Goal: Information Seeking & Learning: Find specific fact

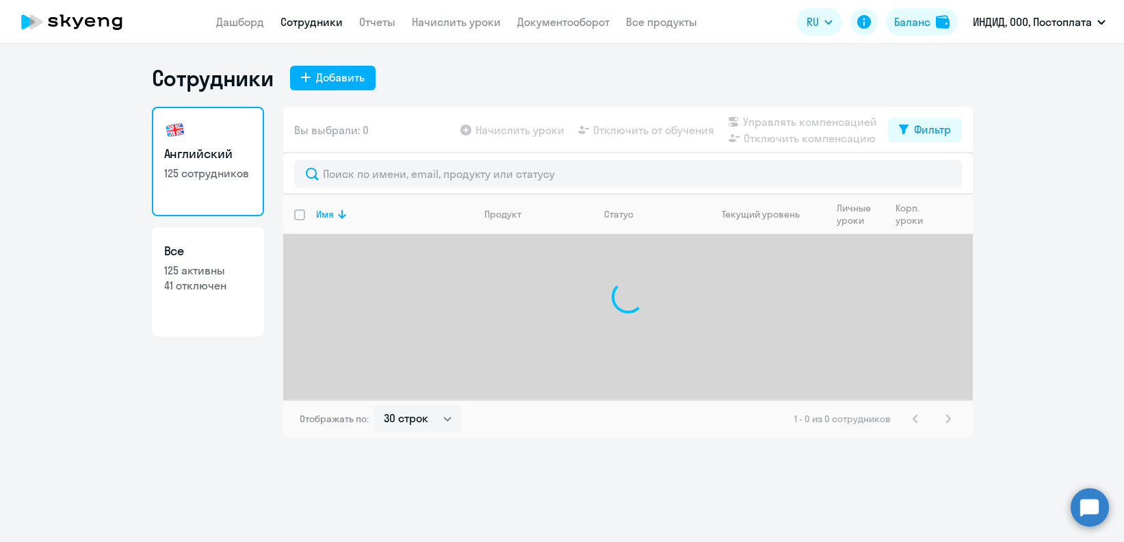
select select "30"
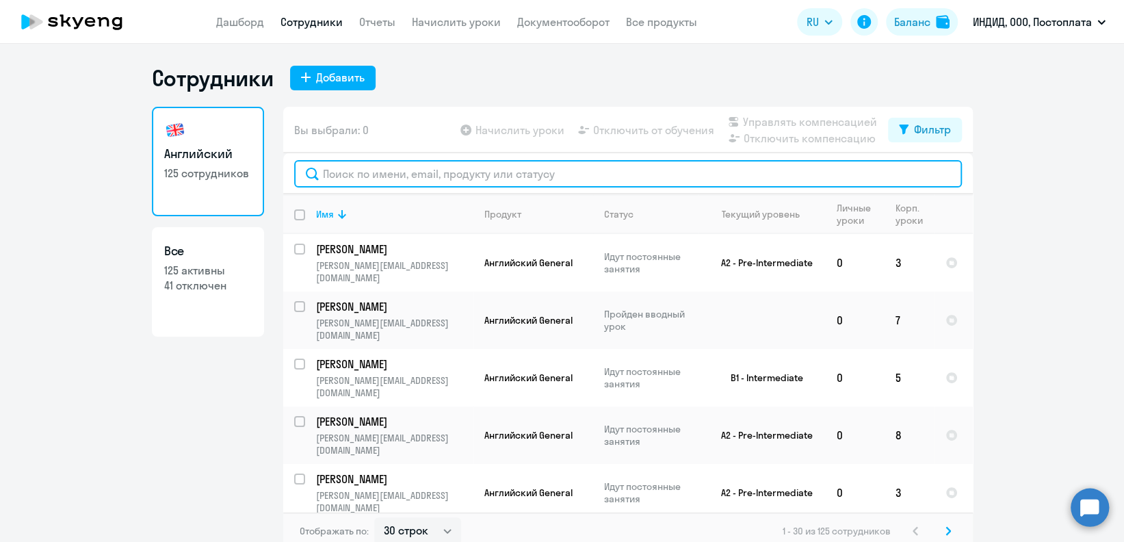
paste input "Nuykin"
type input "Nuykin"
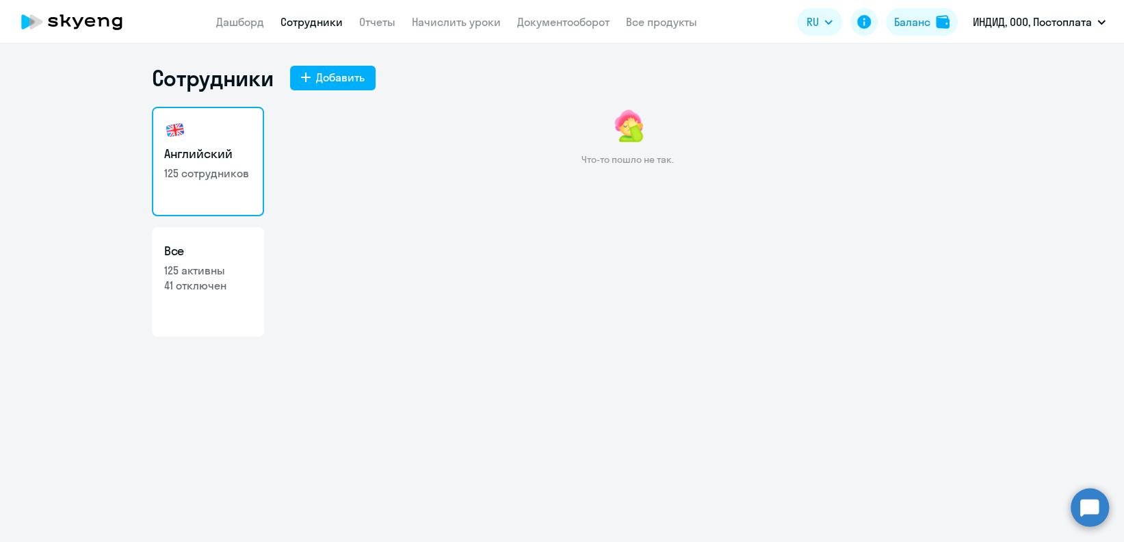
click at [176, 298] on link "Все 125 активны 41 отключен" at bounding box center [208, 281] width 112 height 109
select select "30"
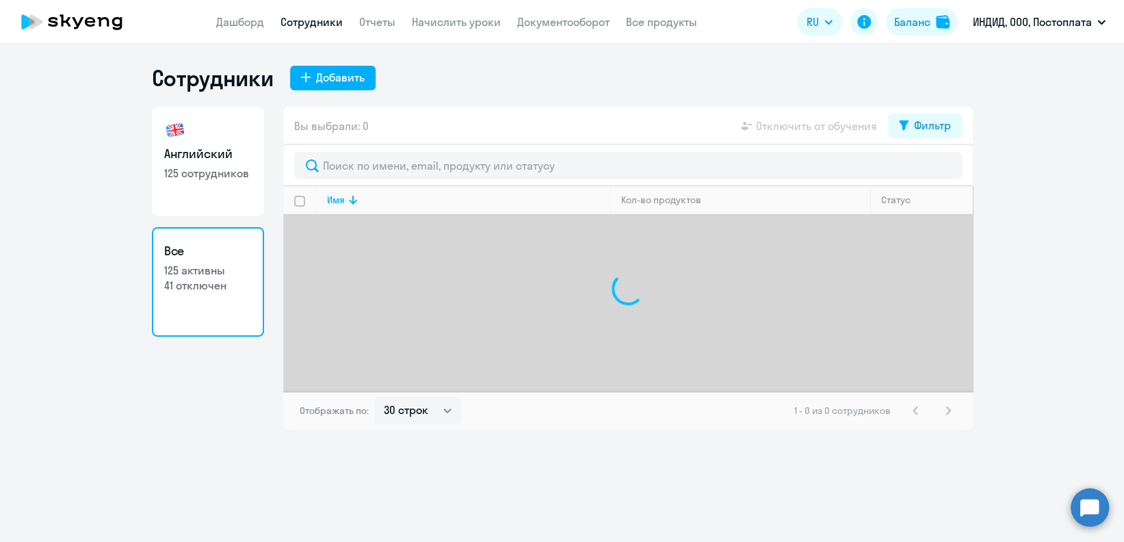
click at [198, 176] on p "125 сотрудников" at bounding box center [208, 173] width 88 height 15
select select "30"
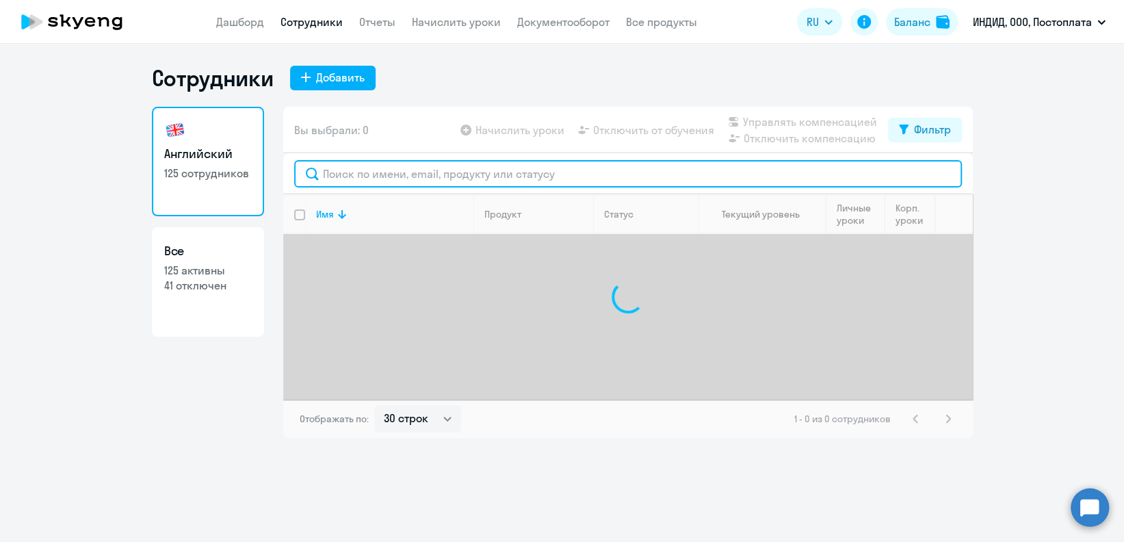
click at [341, 173] on input "text" at bounding box center [628, 173] width 668 height 27
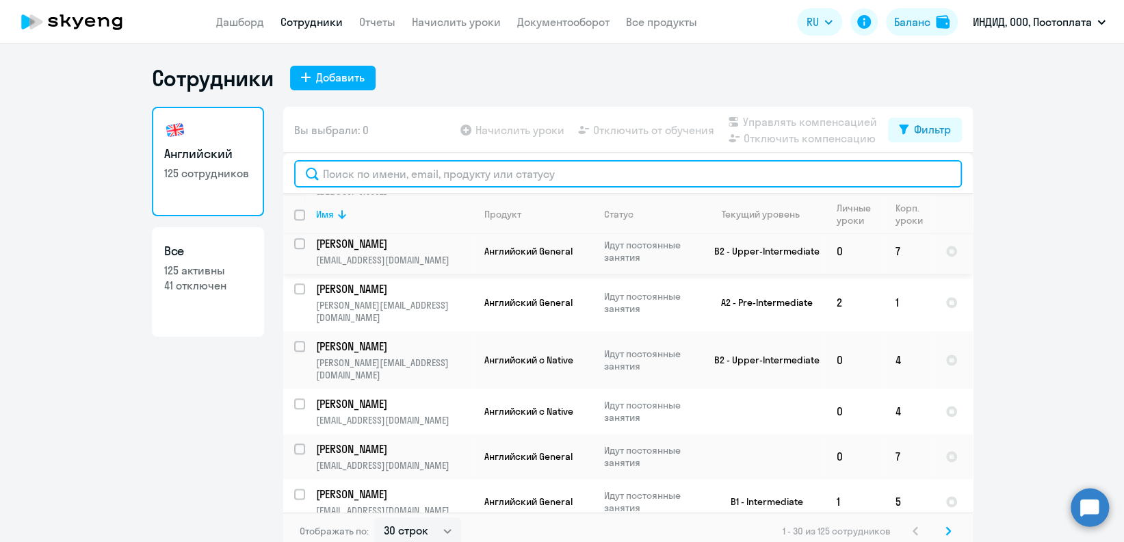
scroll to position [1154, 0]
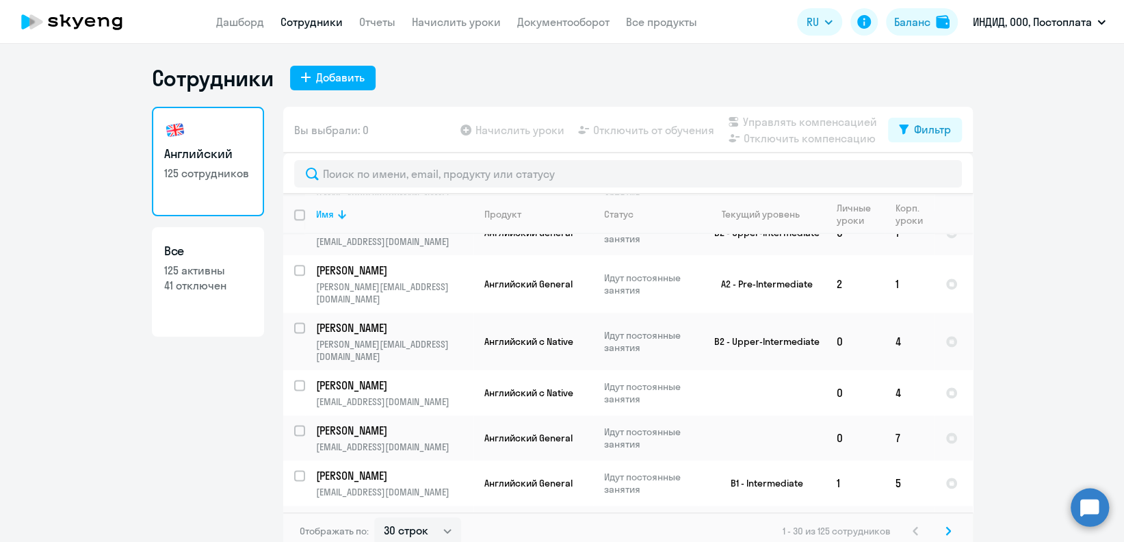
click at [945, 521] on div "Отображать по: 30 строк 50 строк 100 строк 1 - 30 из 125 сотрудников" at bounding box center [627, 531] width 689 height 38
click at [945, 531] on icon at bounding box center [947, 531] width 5 height 10
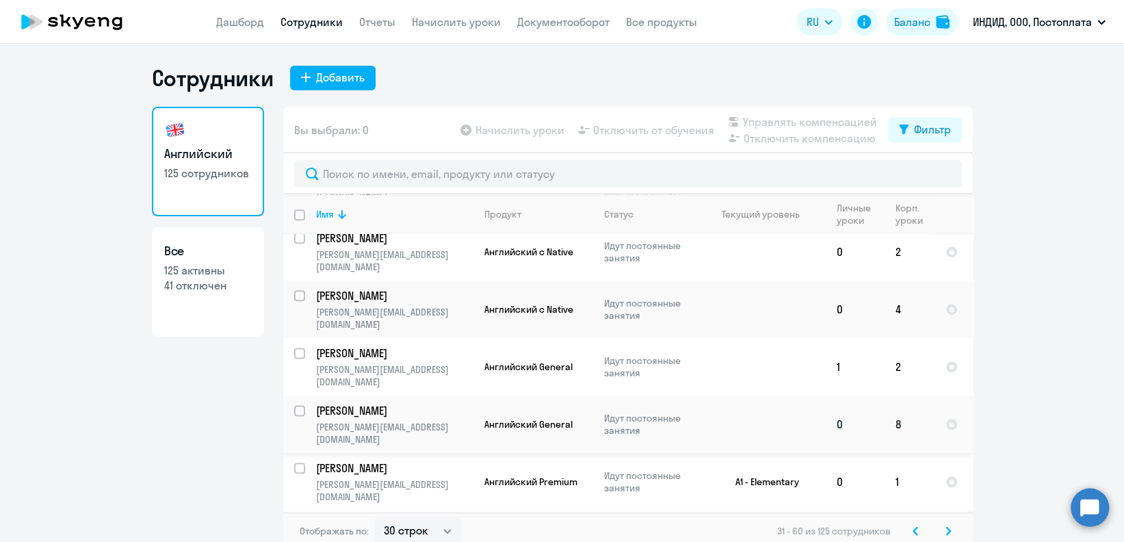
scroll to position [1181, 0]
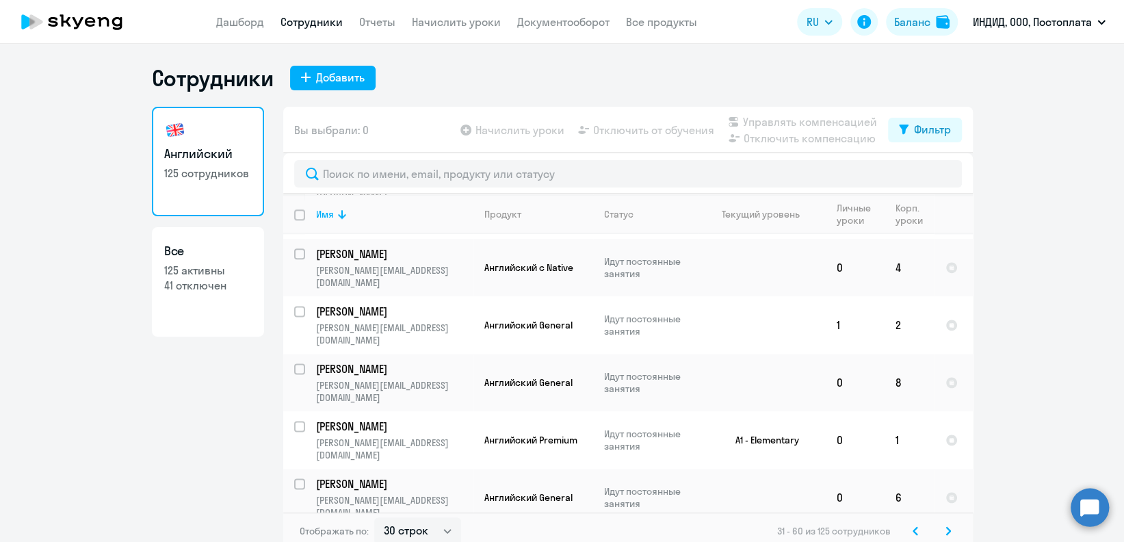
click at [940, 528] on svg-icon at bounding box center [948, 531] width 16 height 16
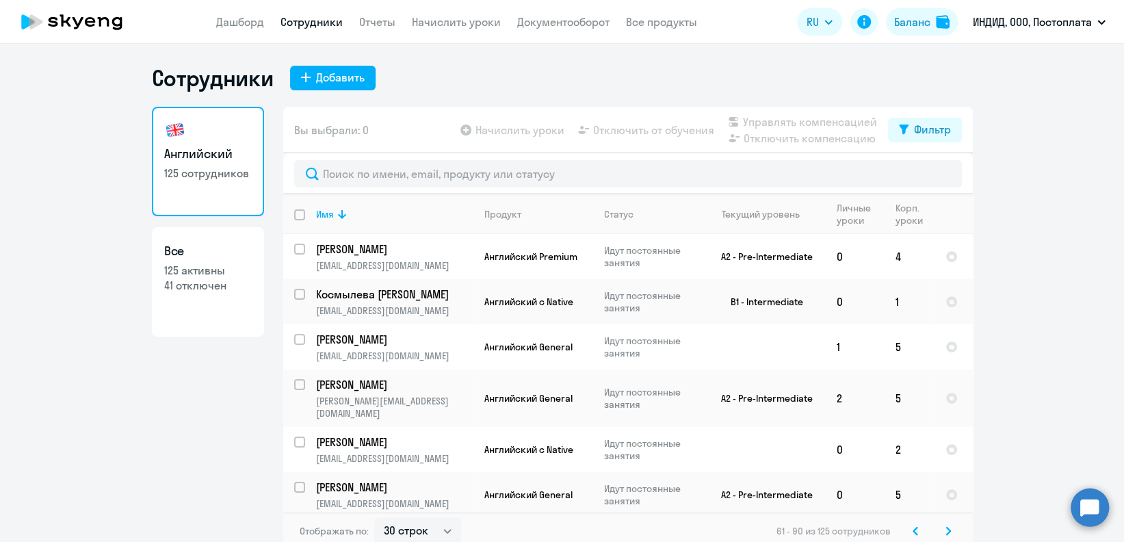
click at [940, 528] on svg-icon at bounding box center [948, 531] width 16 height 16
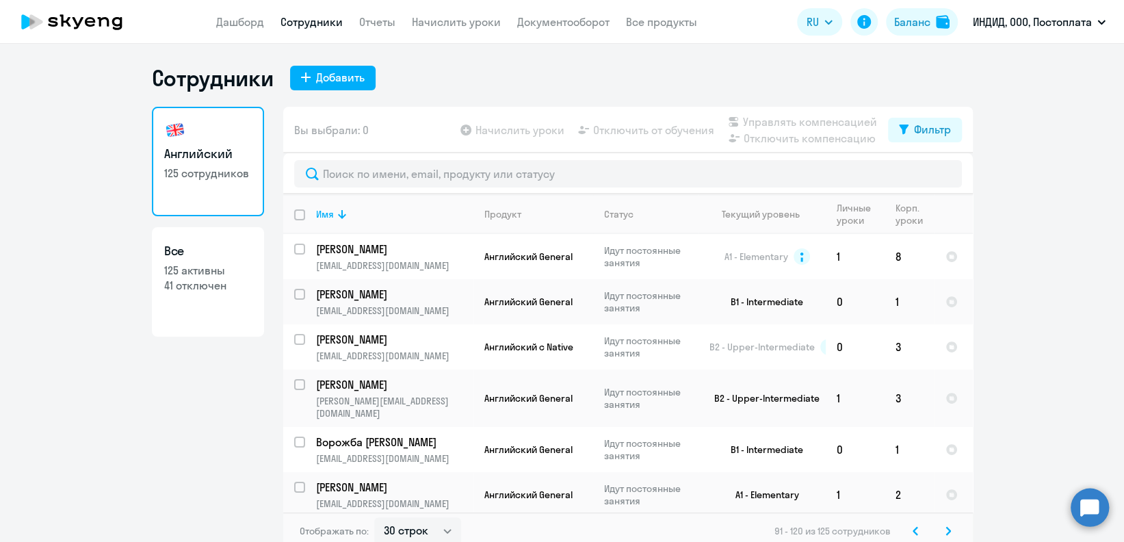
click at [940, 527] on svg-icon at bounding box center [948, 531] width 16 height 16
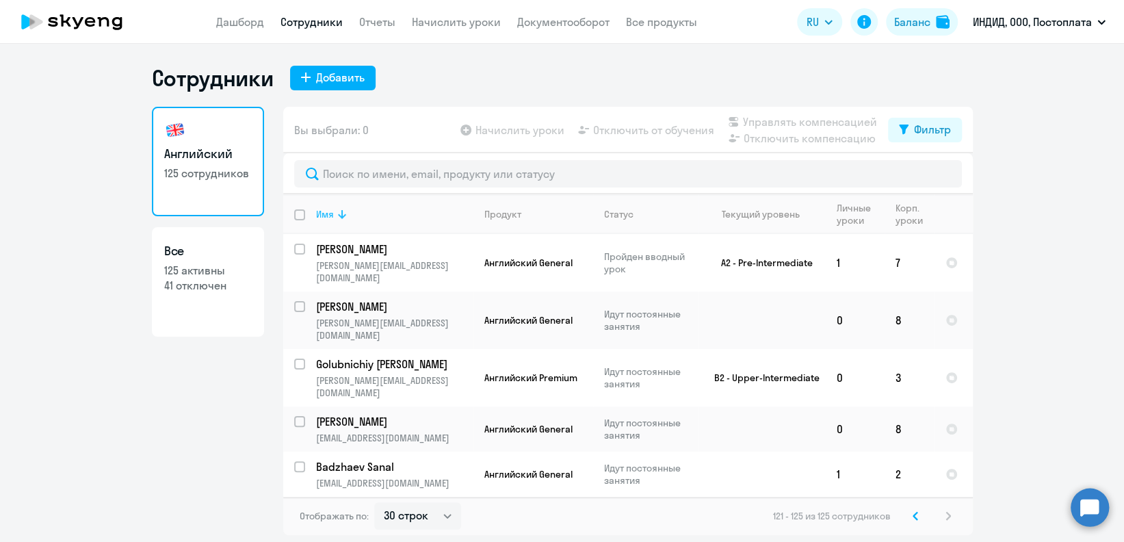
click at [341, 215] on icon at bounding box center [342, 214] width 8 height 9
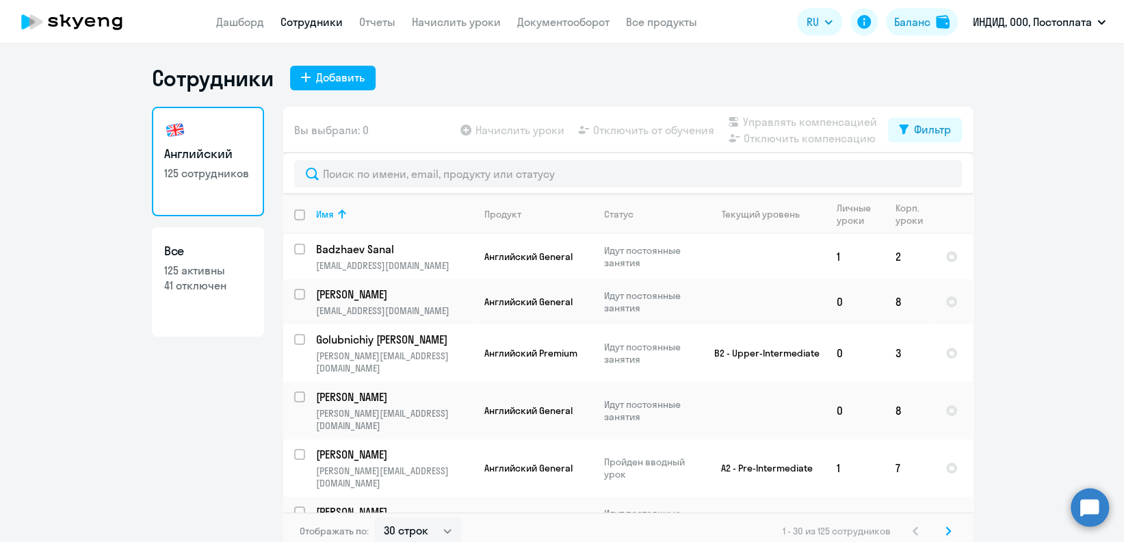
click at [906, 527] on div "1 - 30 из 125 сотрудников" at bounding box center [870, 531] width 174 height 16
